Goal: Information Seeking & Learning: Find specific fact

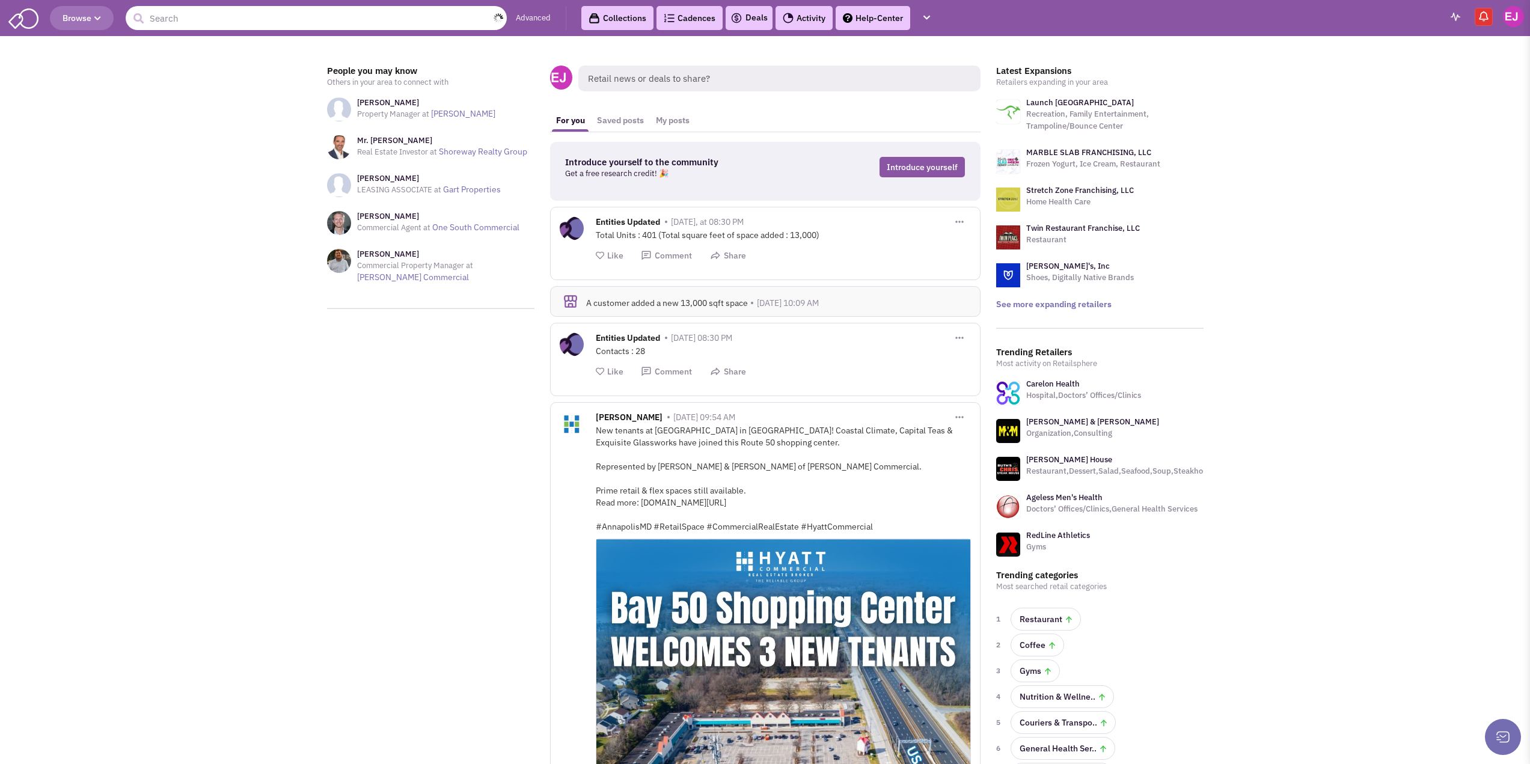
click at [251, 19] on input "text" at bounding box center [316, 18] width 381 height 24
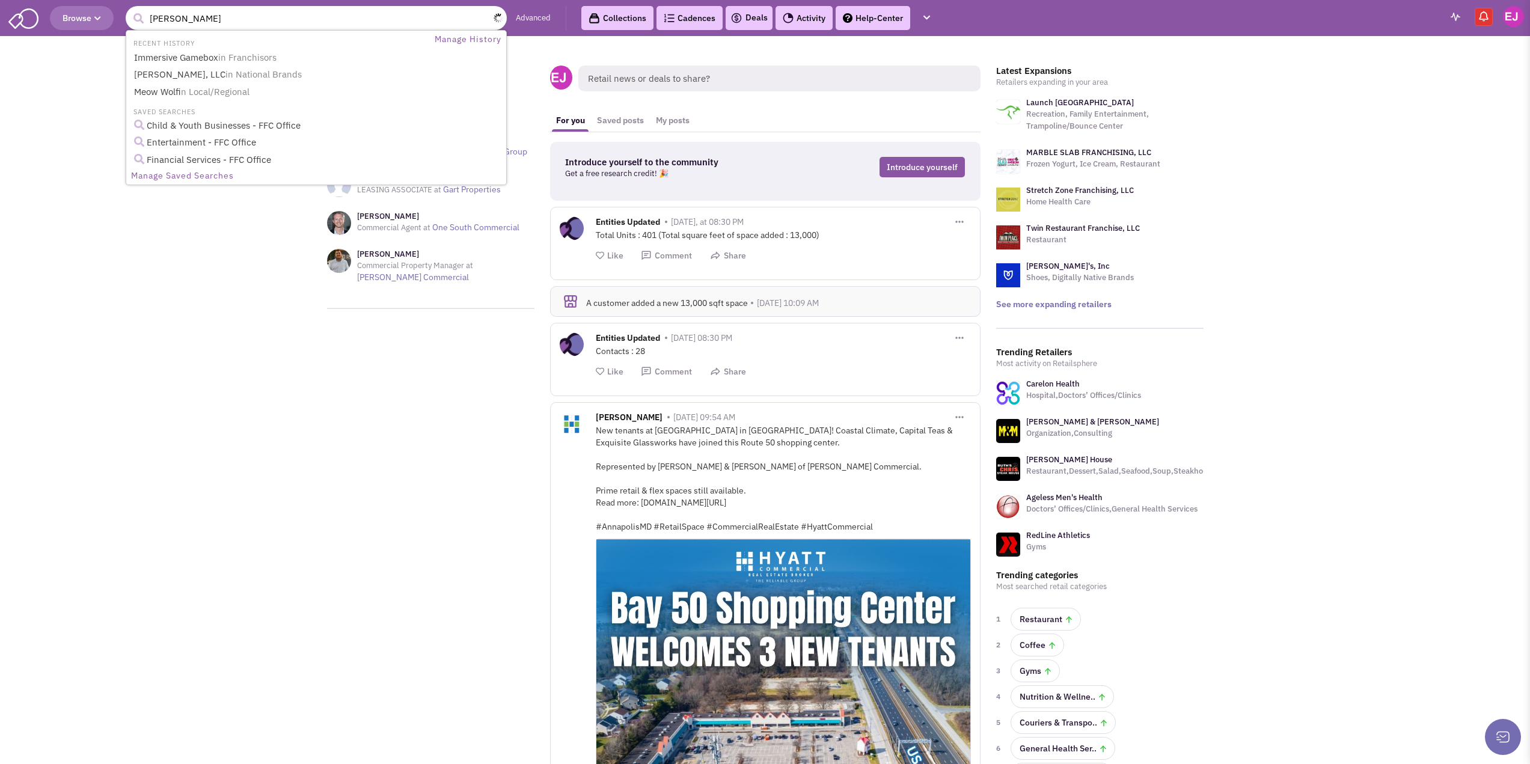
type input "[PERSON_NAME]"
click at [129, 10] on button "submit" at bounding box center [138, 19] width 18 height 18
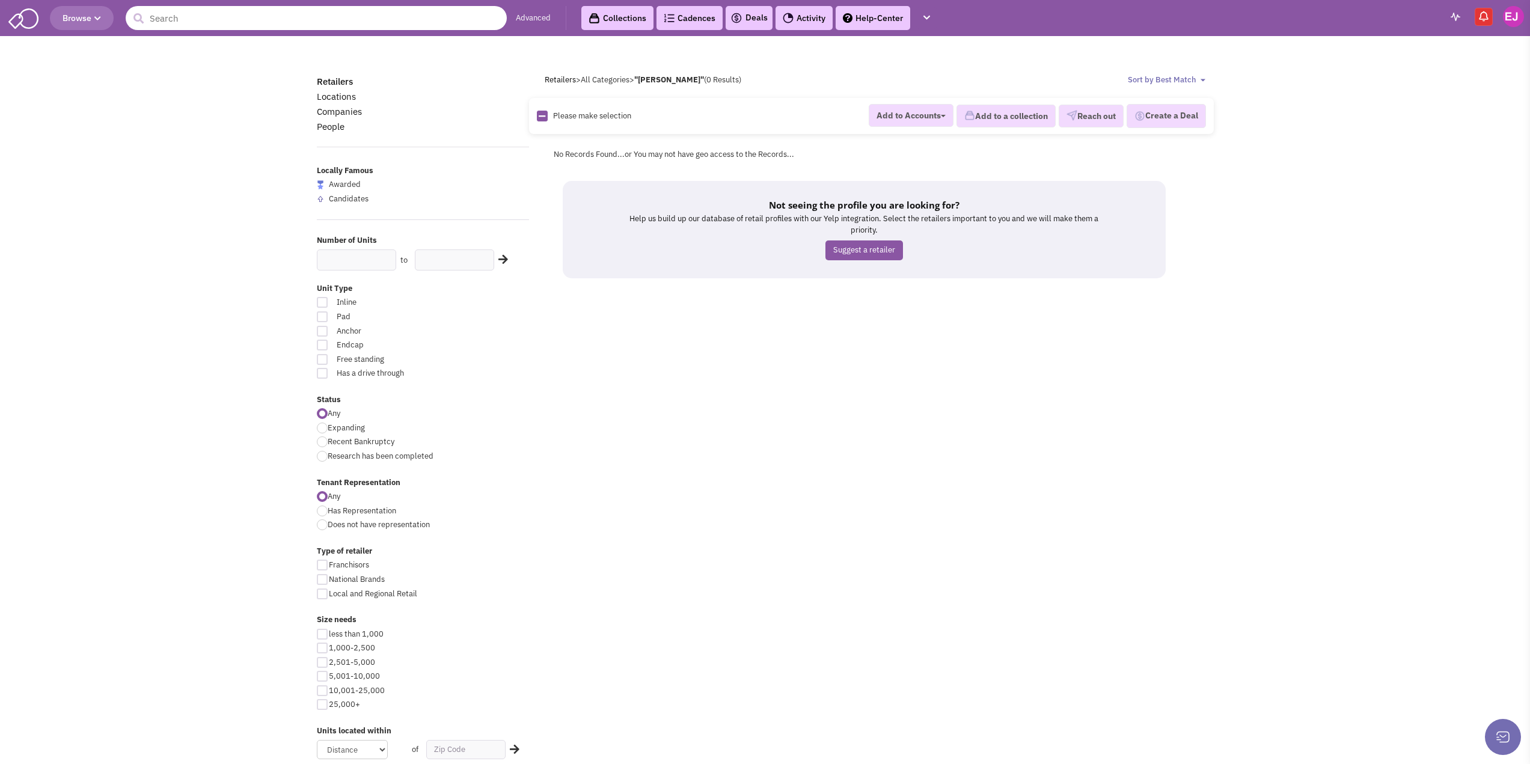
click at [296, 15] on input "text" at bounding box center [316, 18] width 381 height 24
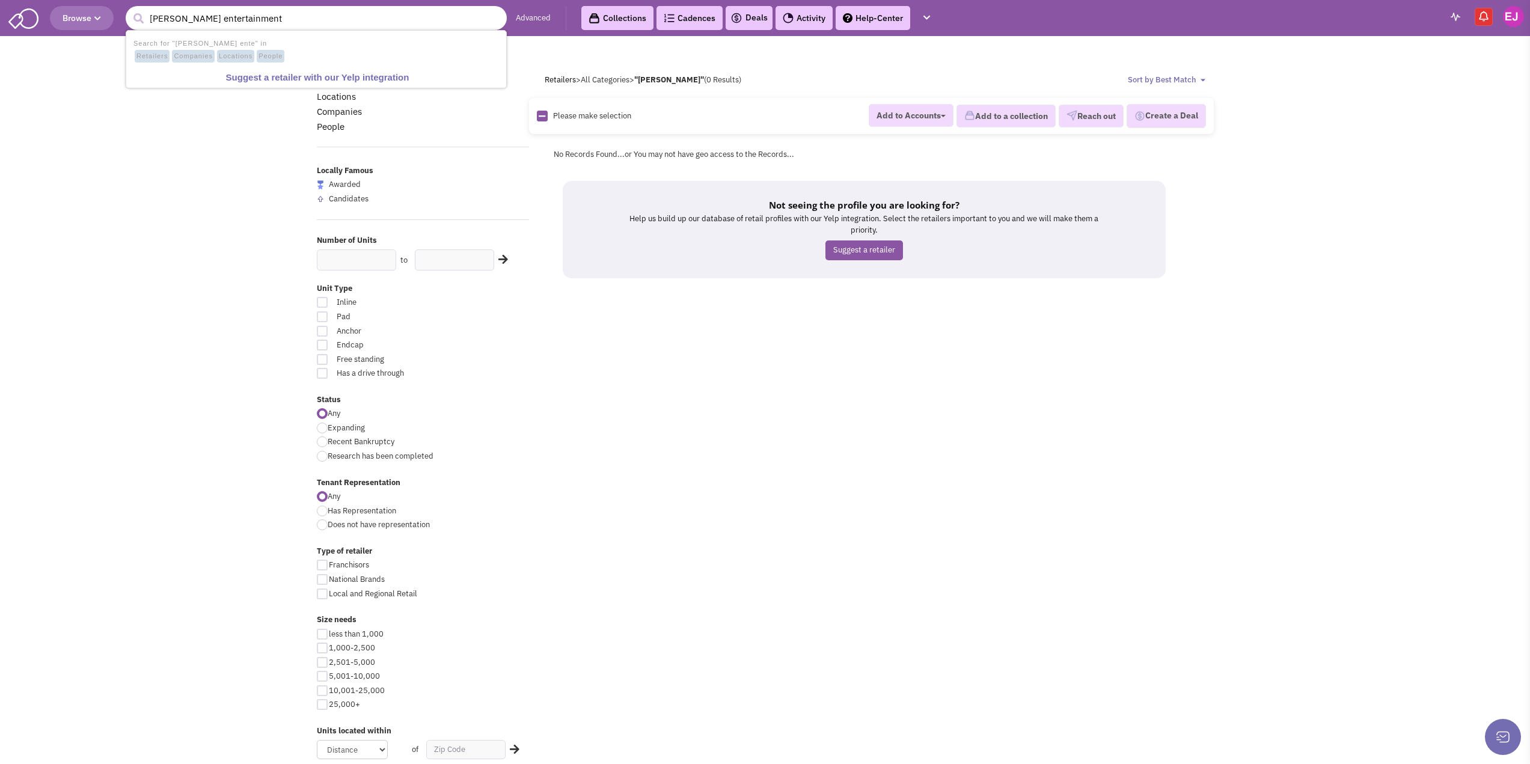
type input "[PERSON_NAME] entertainment"
click at [129, 10] on button "submit" at bounding box center [138, 19] width 18 height 18
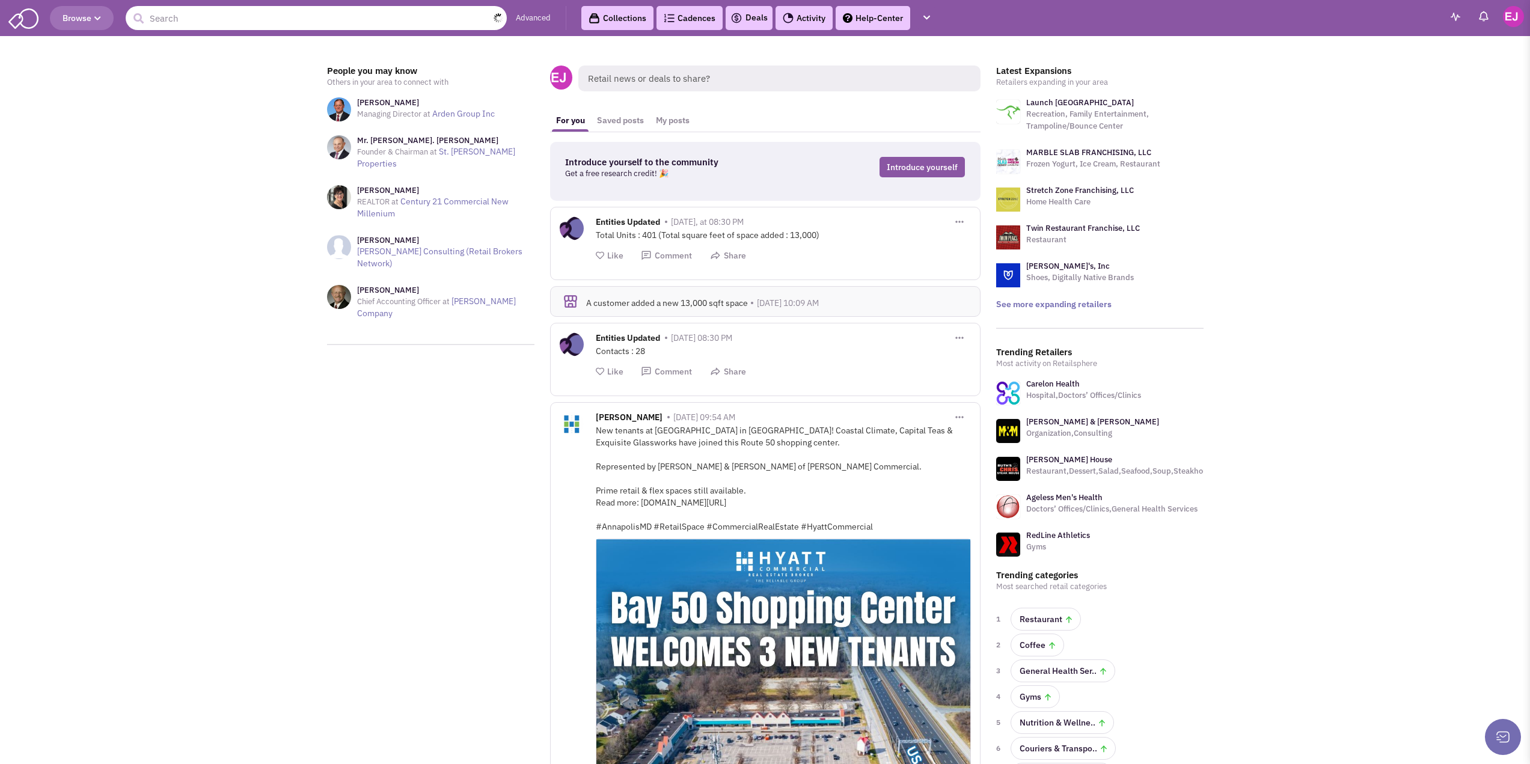
click at [342, 22] on input "text" at bounding box center [316, 18] width 381 height 24
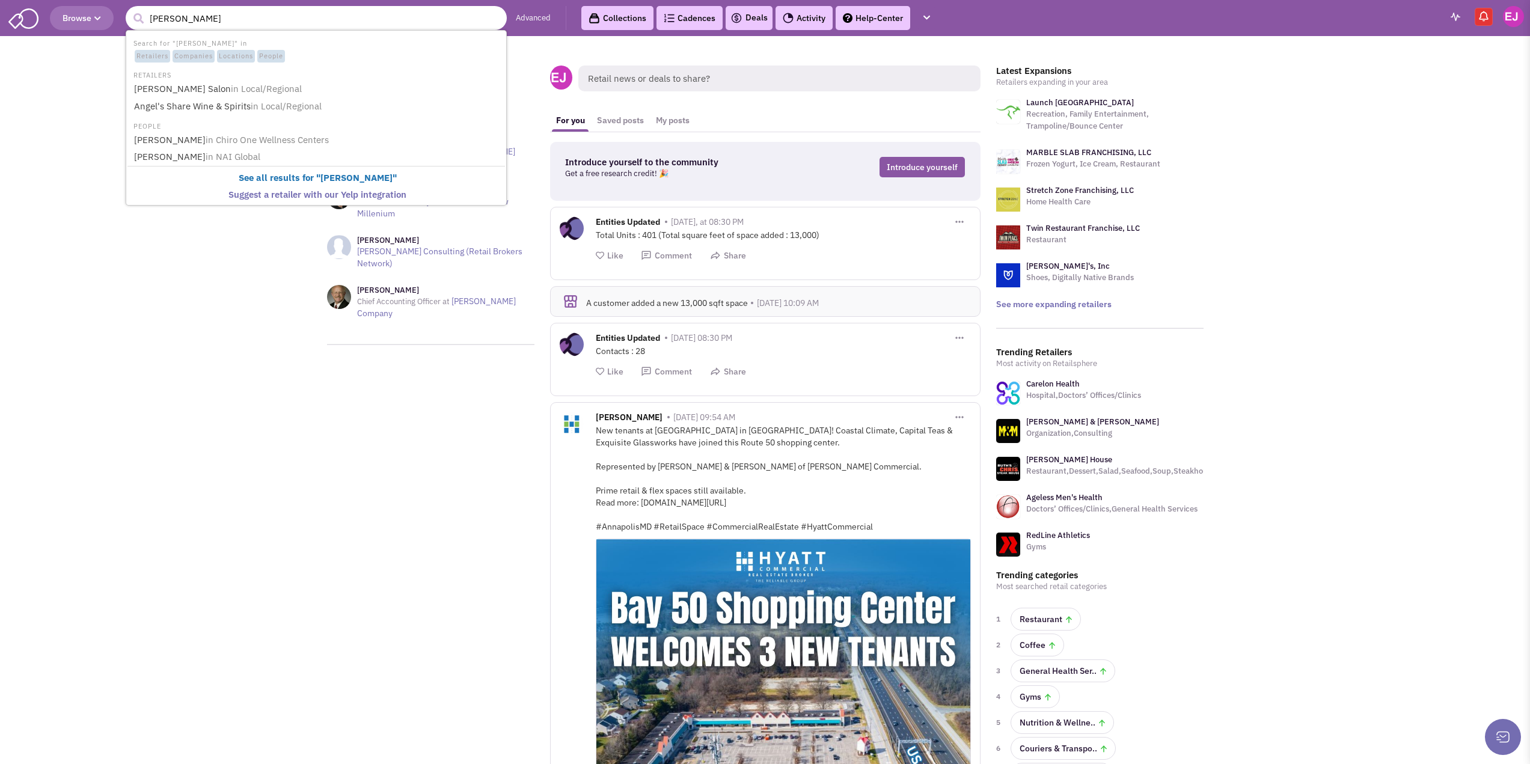
type input "sam wang"
click at [129, 10] on button "submit" at bounding box center [138, 19] width 18 height 18
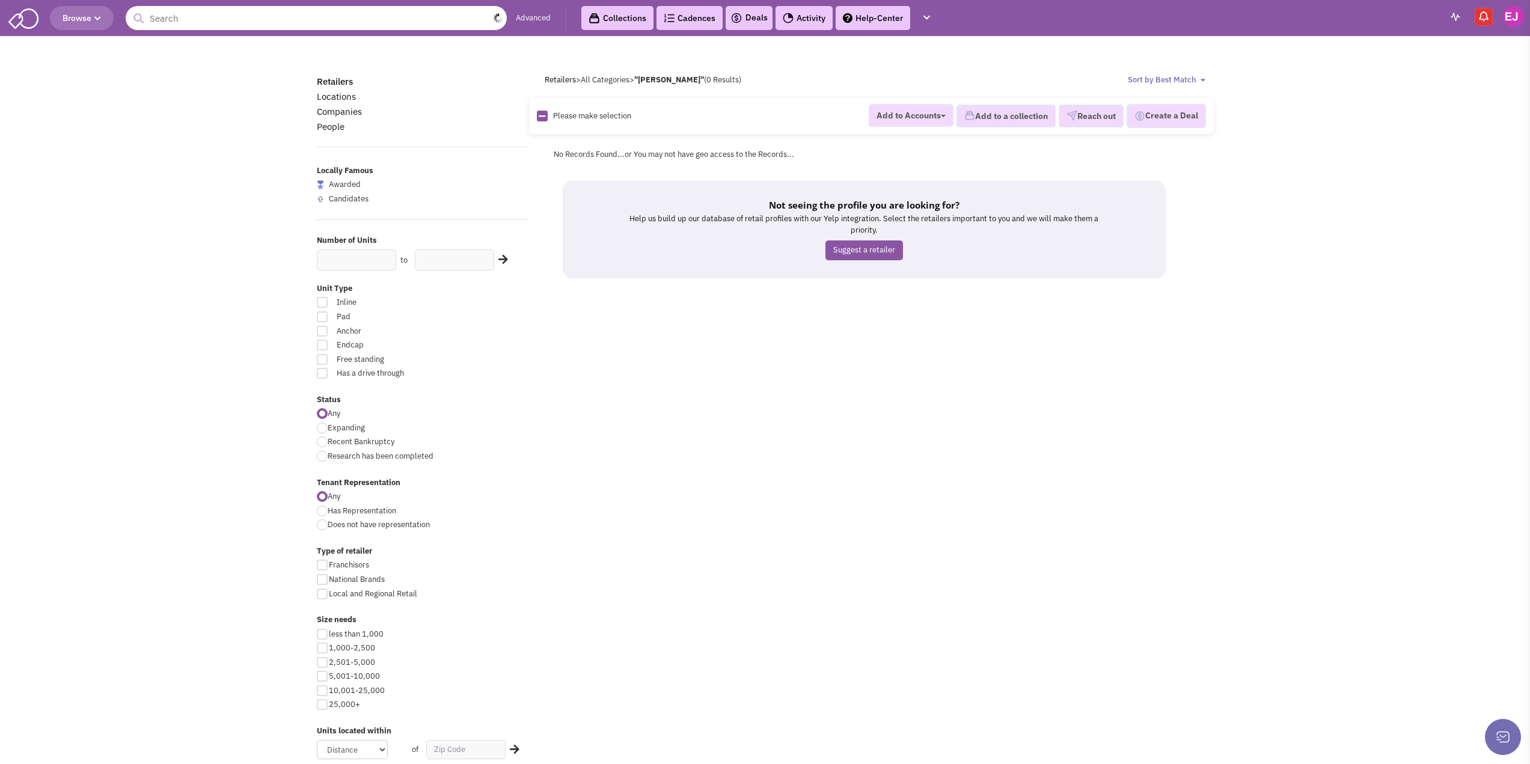
drag, startPoint x: 0, startPoint y: 0, endPoint x: 342, endPoint y: 23, distance: 342.8
click at [342, 23] on input "text" at bounding box center [316, 18] width 381 height 24
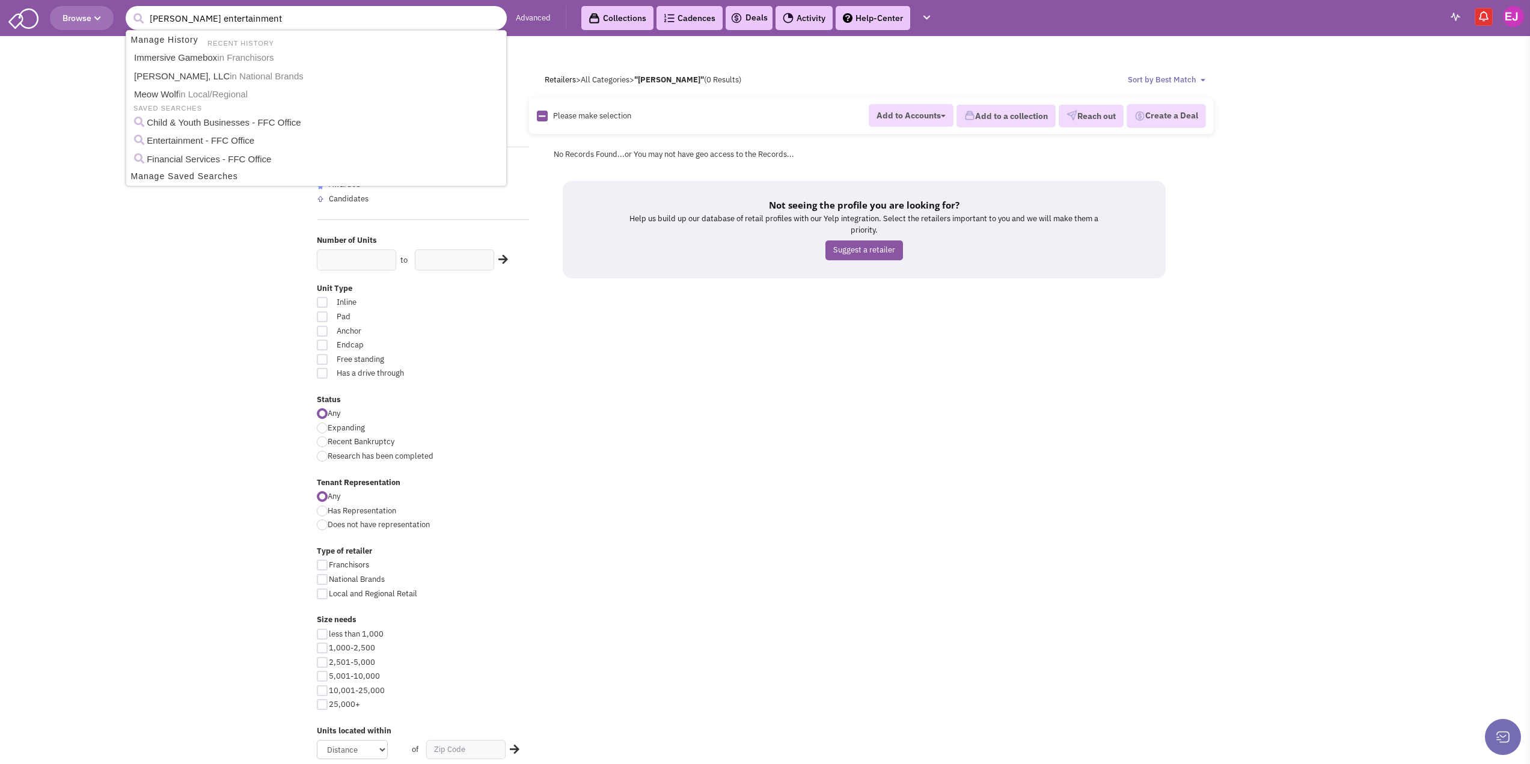
type input "mirra entertainment"
click at [129, 10] on button "submit" at bounding box center [138, 19] width 18 height 18
